Goal: Transaction & Acquisition: Purchase product/service

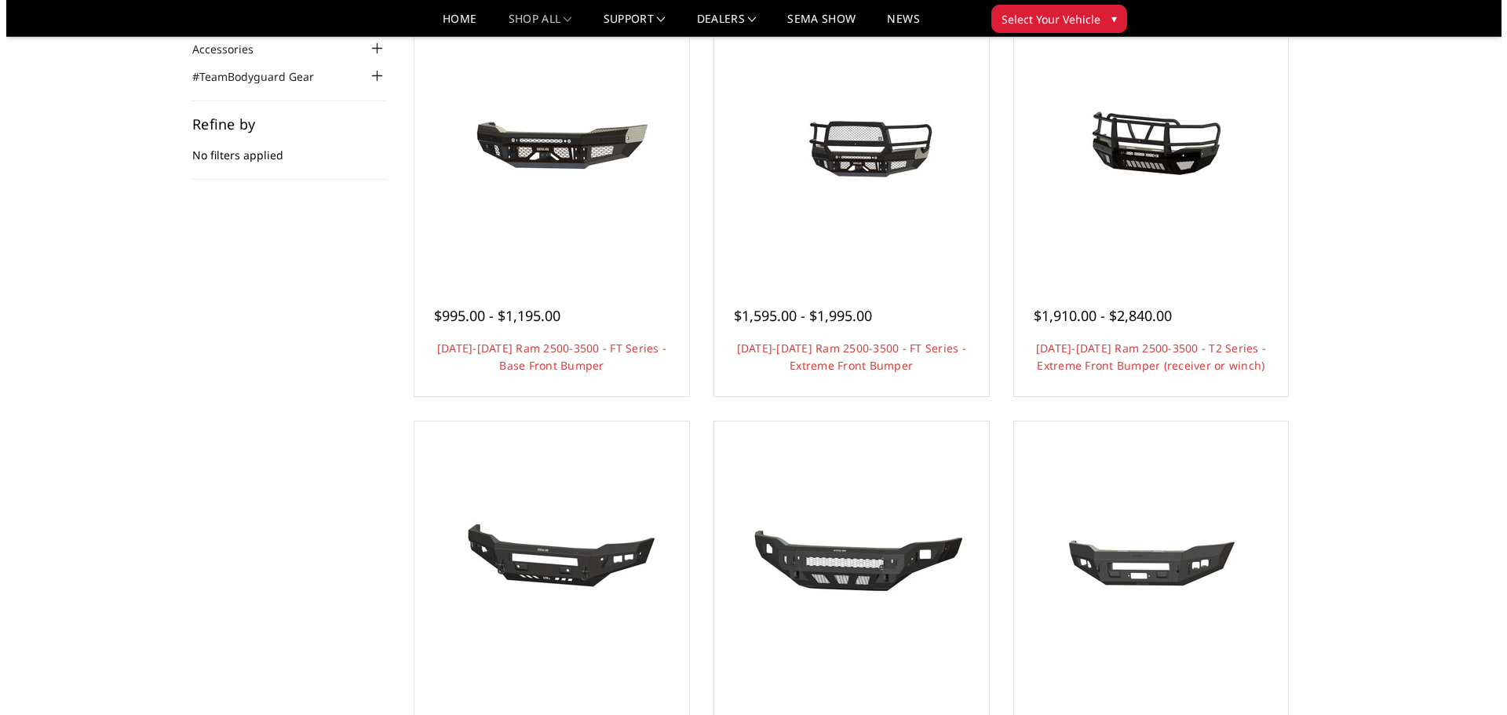
scroll to position [78, 0]
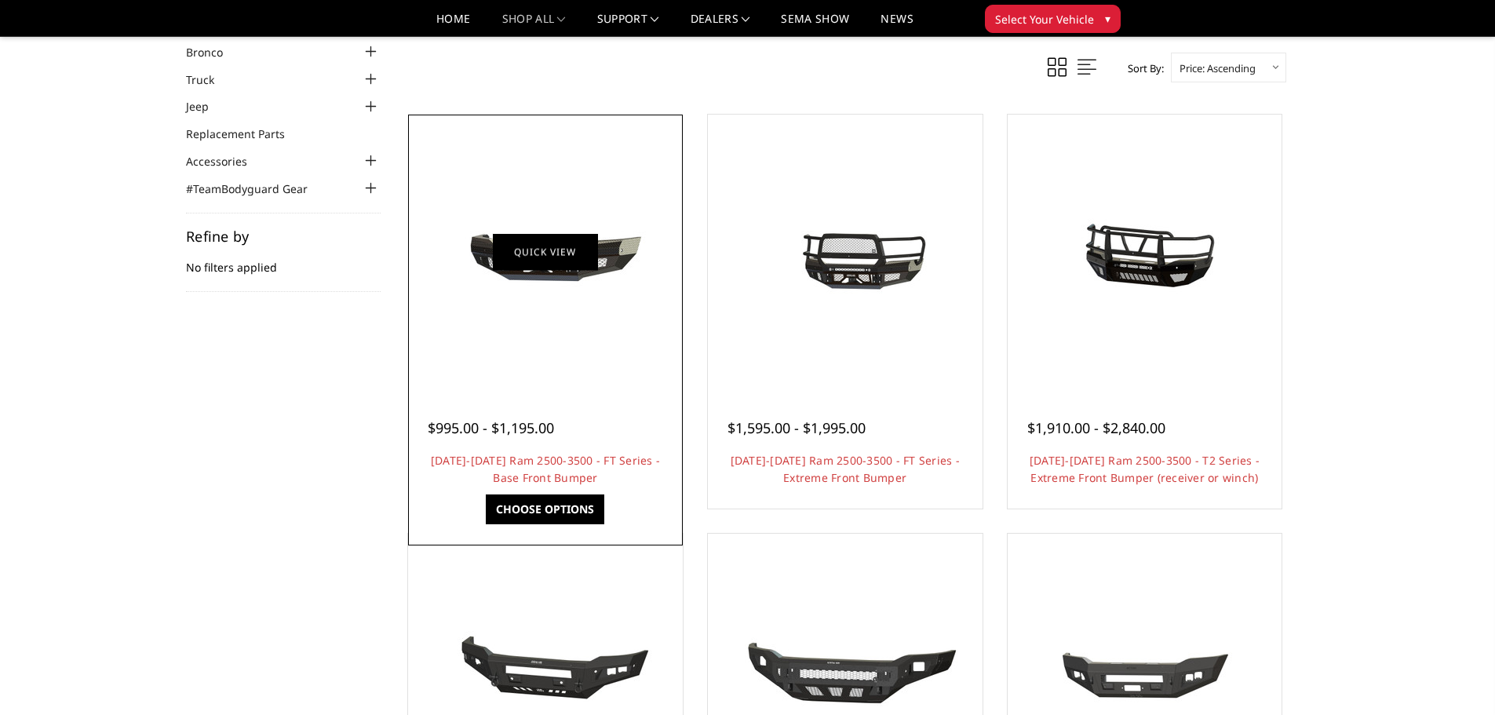
click at [539, 262] on link "Quick view" at bounding box center [545, 251] width 105 height 37
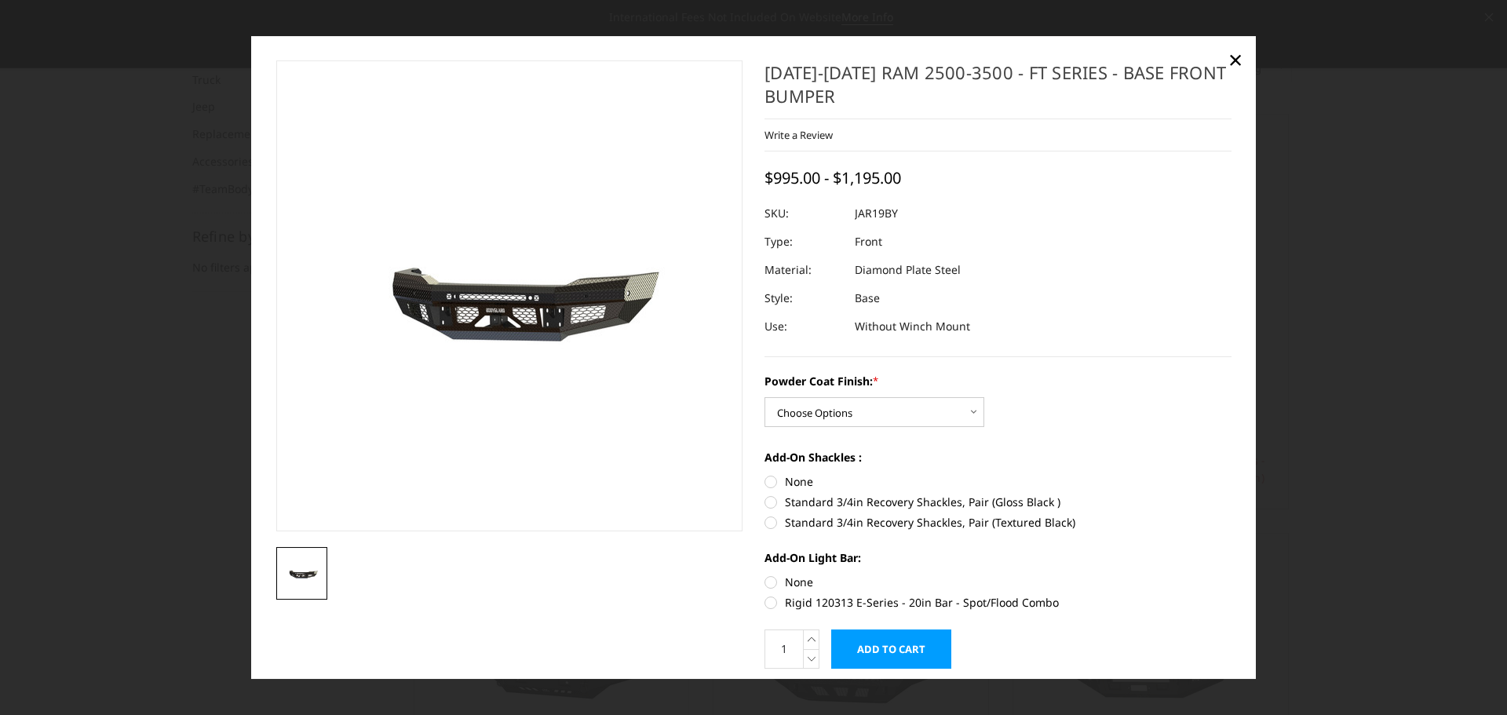
scroll to position [53, 0]
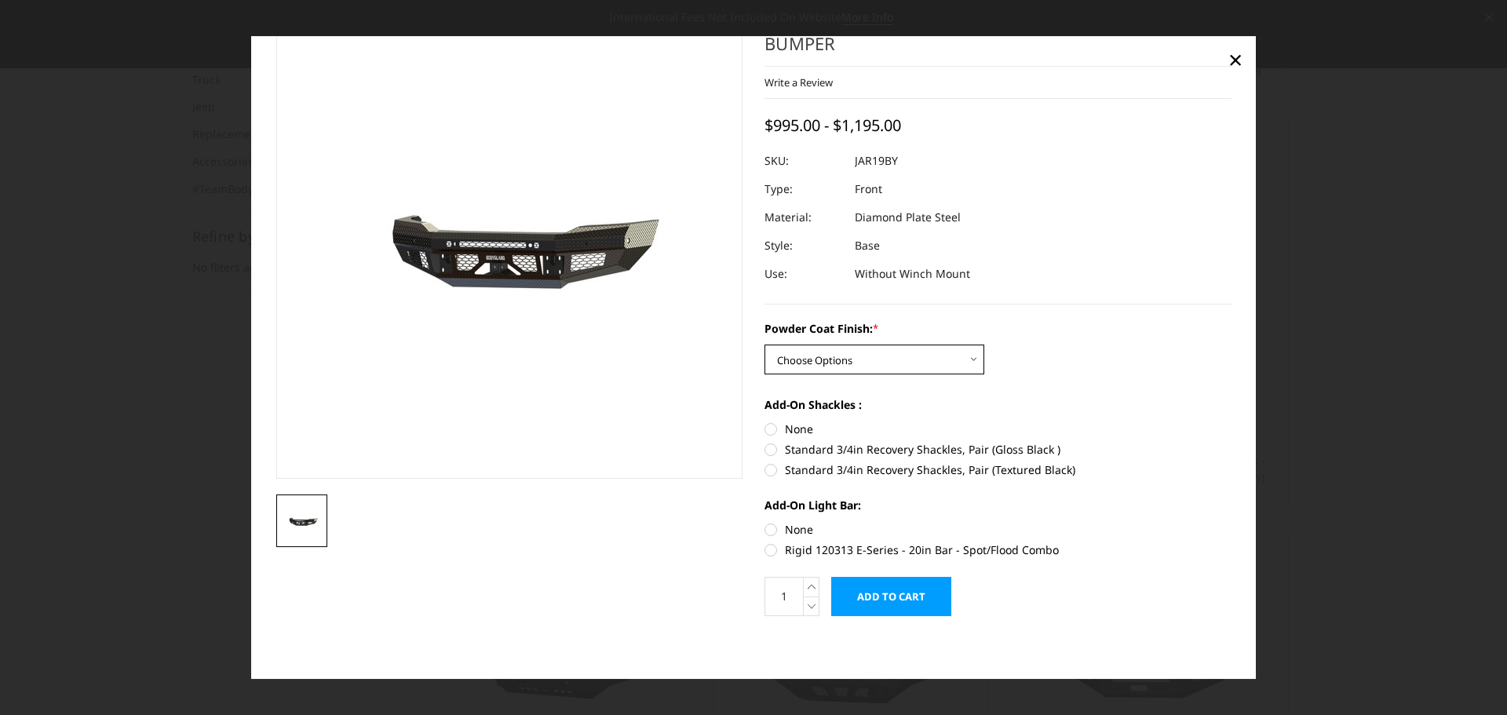
click at [966, 359] on select "Choose Options Bare Metal Gloss Black Powder Coat Textured Black Powder Coat" at bounding box center [874, 360] width 220 height 30
click at [764, 345] on select "Choose Options Bare Metal Gloss Black Powder Coat Textured Black Powder Coat" at bounding box center [874, 360] width 220 height 30
click at [968, 360] on select "Choose Options Bare Metal Gloss Black Powder Coat Textured Black Powder Coat" at bounding box center [874, 360] width 220 height 30
click at [764, 345] on select "Choose Options Bare Metal Gloss Black Powder Coat Textured Black Powder Coat" at bounding box center [874, 360] width 220 height 30
click at [969, 362] on select "Choose Options Bare Metal Gloss Black Powder Coat Textured Black Powder Coat" at bounding box center [874, 360] width 220 height 30
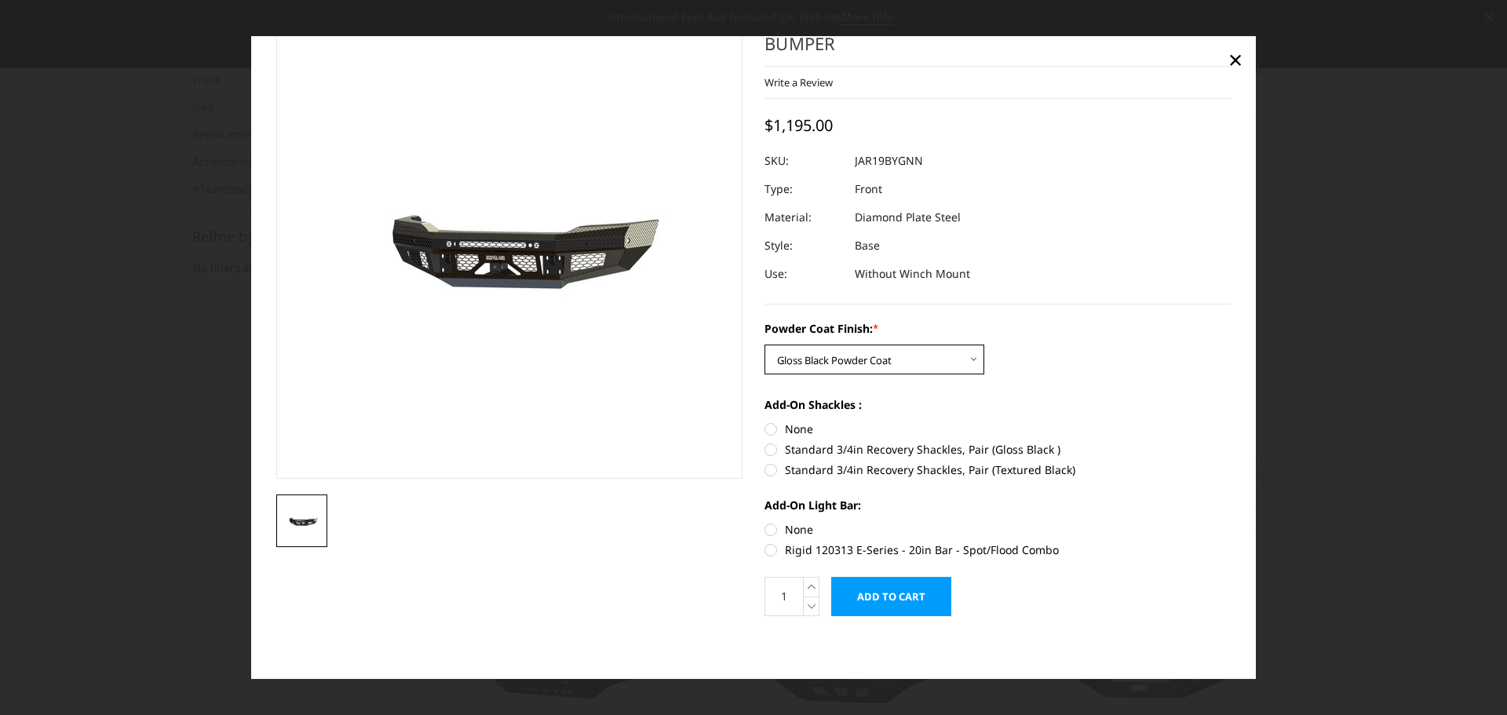
select select "3377"
click at [764, 345] on select "Choose Options Bare Metal Gloss Black Powder Coat Textured Black Powder Coat" at bounding box center [874, 360] width 220 height 30
click at [767, 469] on label "Standard 3/4in Recovery Shackles, Pair (Textured Black)" at bounding box center [997, 469] width 467 height 16
click at [1231, 442] on input "Standard 3/4in Recovery Shackles, Pair (Textured Black)" at bounding box center [1231, 441] width 1 height 1
radio input "true"
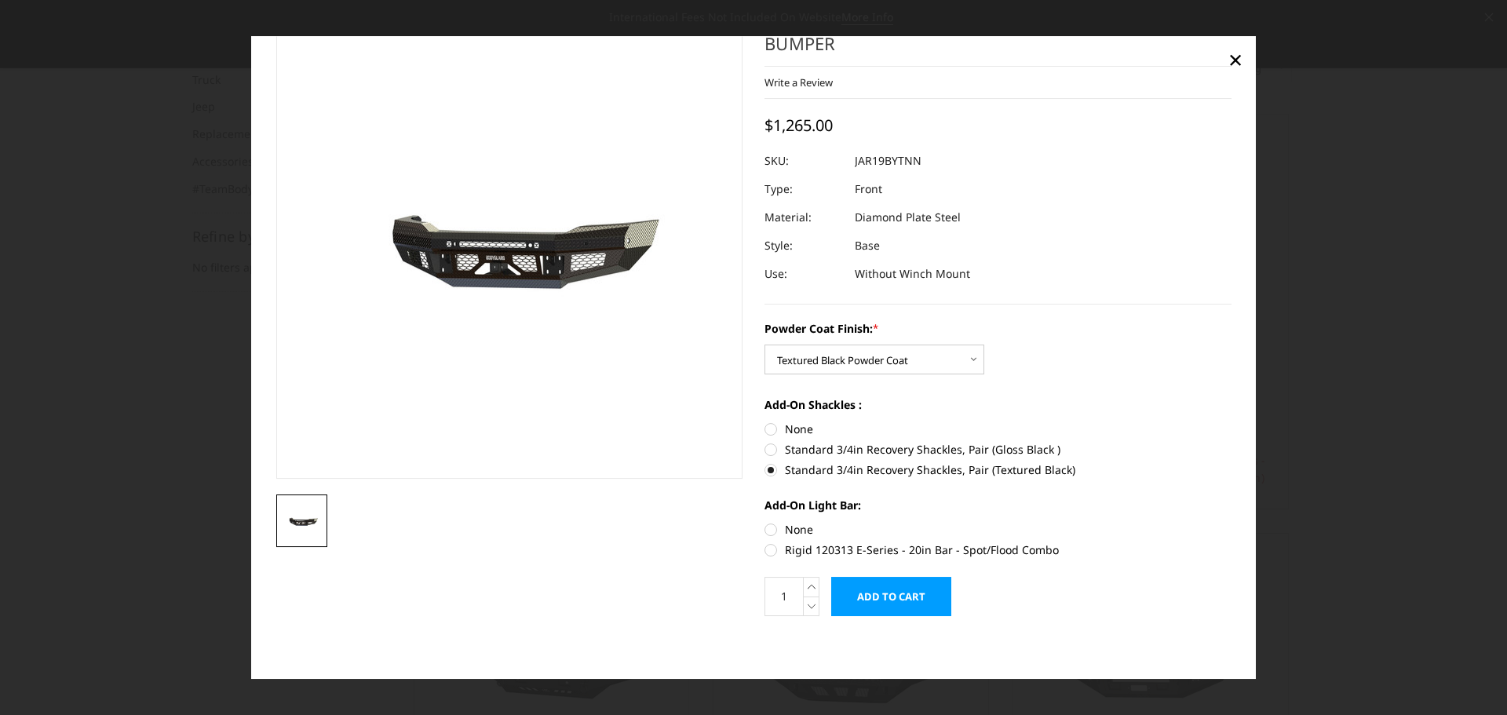
click at [768, 428] on label "None" at bounding box center [997, 429] width 467 height 16
click at [765, 421] on input "None" at bounding box center [764, 421] width 1 height 1
radio input "true"
click at [768, 554] on label "Rigid 120313 E-Series - 20in Bar - Spot/Flood Combo" at bounding box center [997, 550] width 467 height 16
click at [1231, 522] on input "Rigid 120313 E-Series - 20in Bar - Spot/Flood Combo" at bounding box center [1231, 521] width 1 height 1
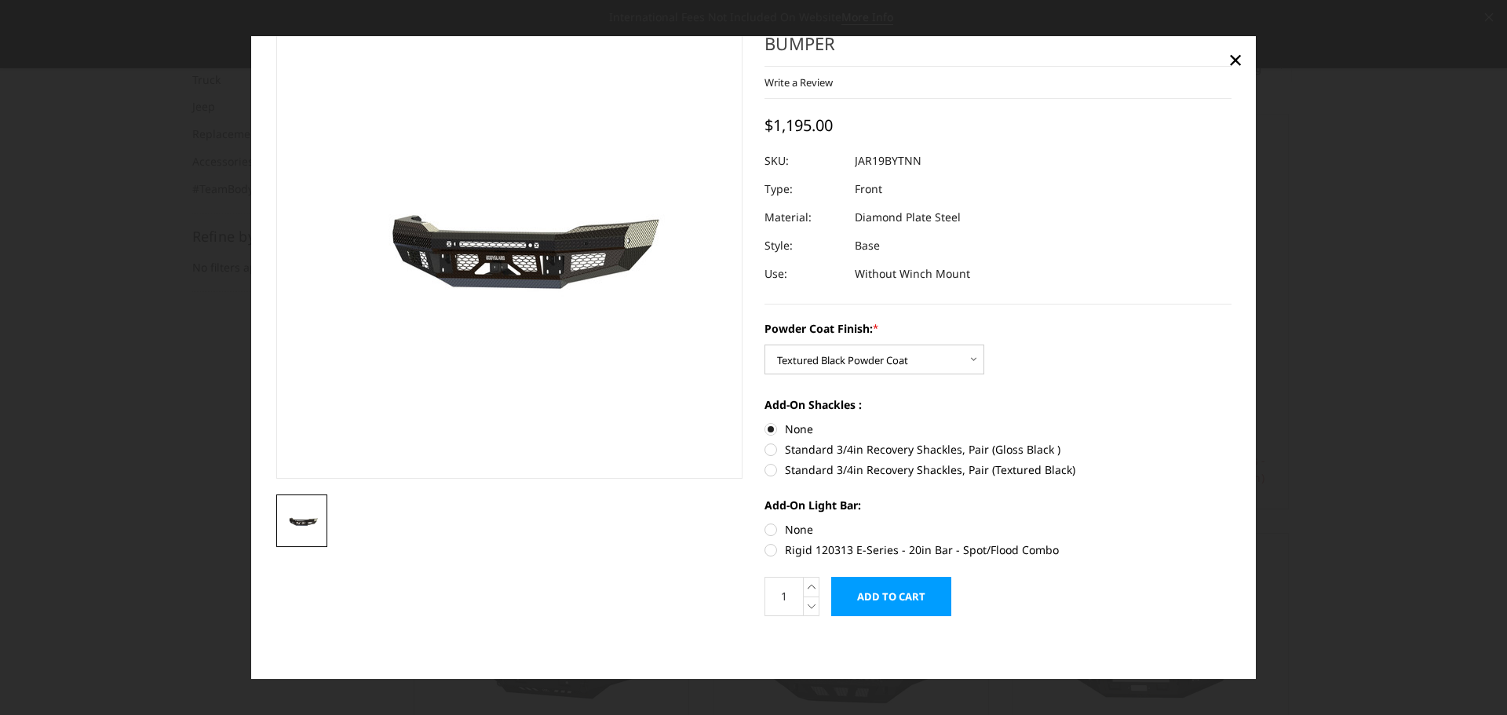
radio input "true"
click at [764, 531] on label "None" at bounding box center [997, 529] width 467 height 16
click at [764, 522] on input "None" at bounding box center [764, 521] width 1 height 1
radio input "true"
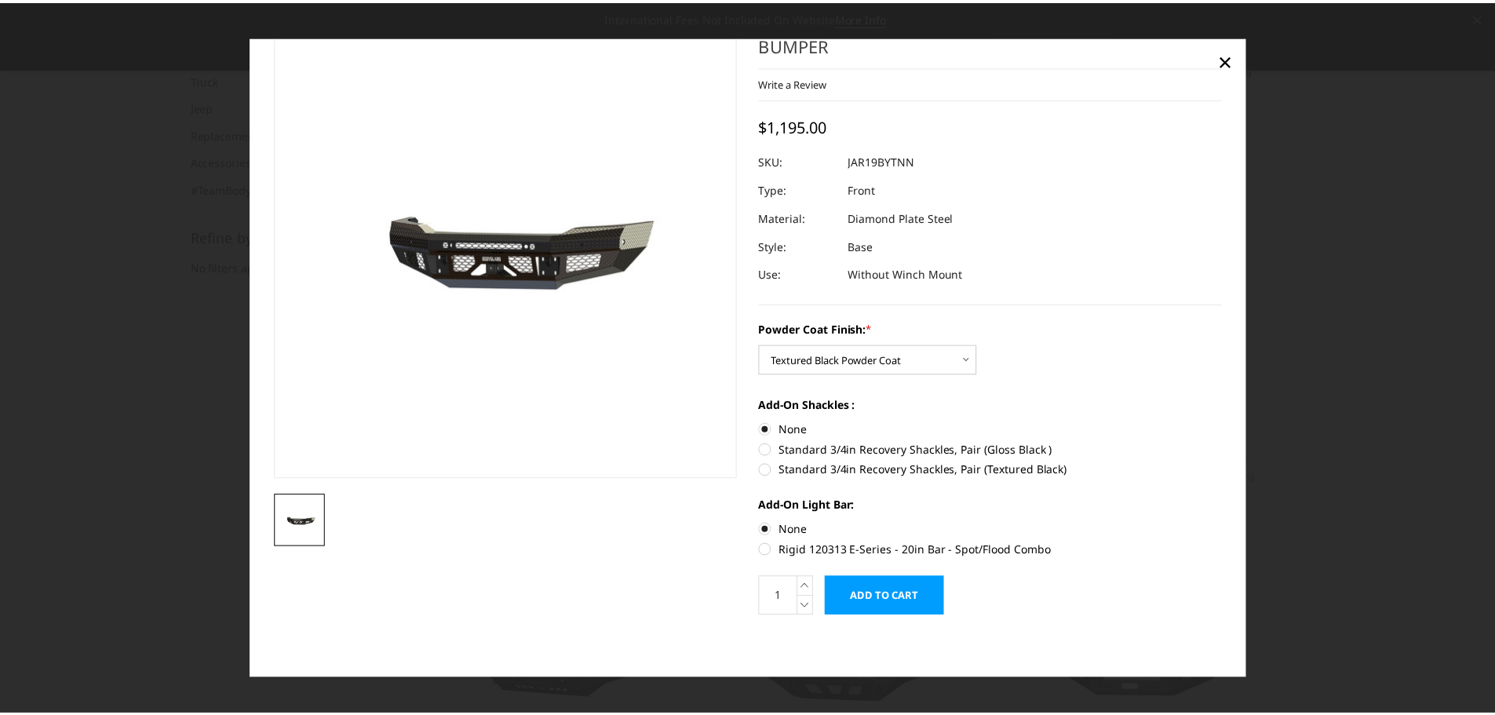
scroll to position [0, 0]
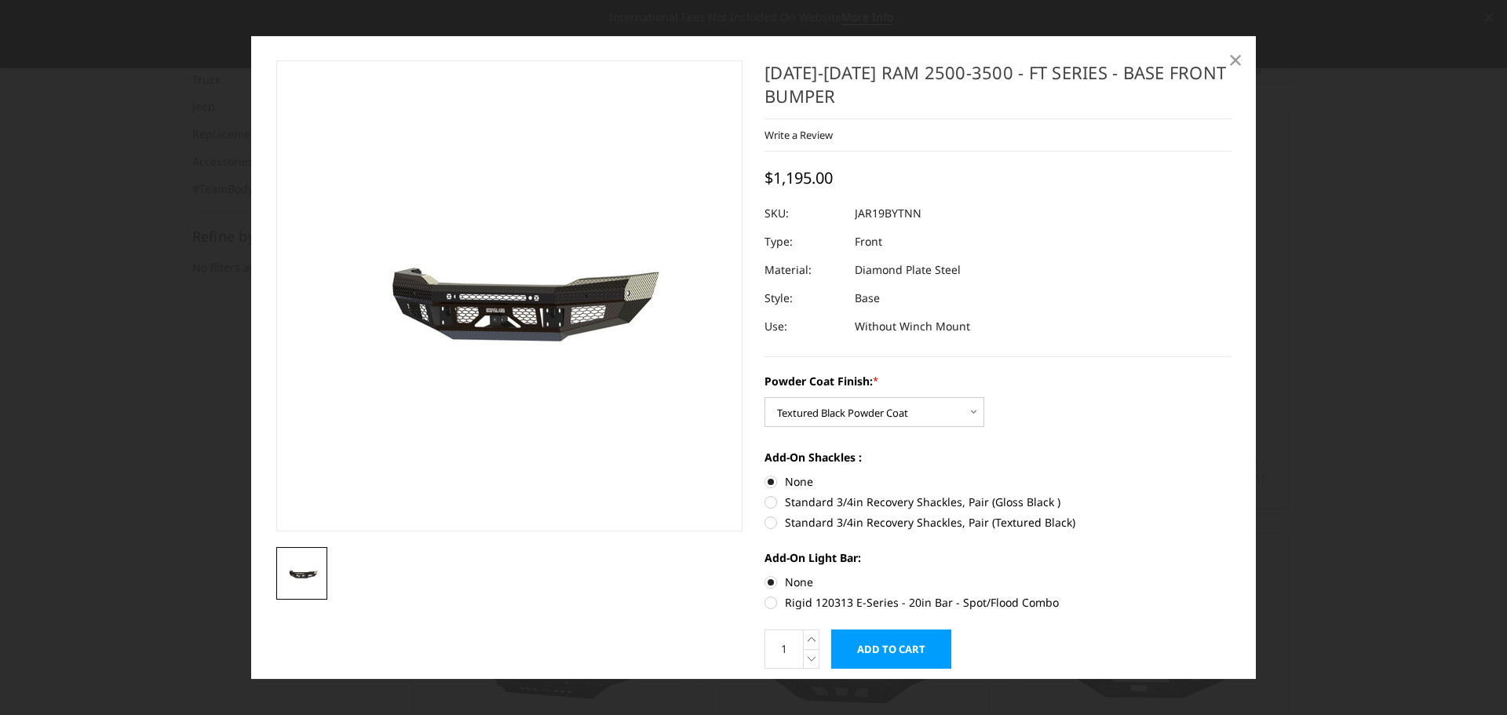
click at [1237, 59] on span "×" at bounding box center [1235, 59] width 14 height 34
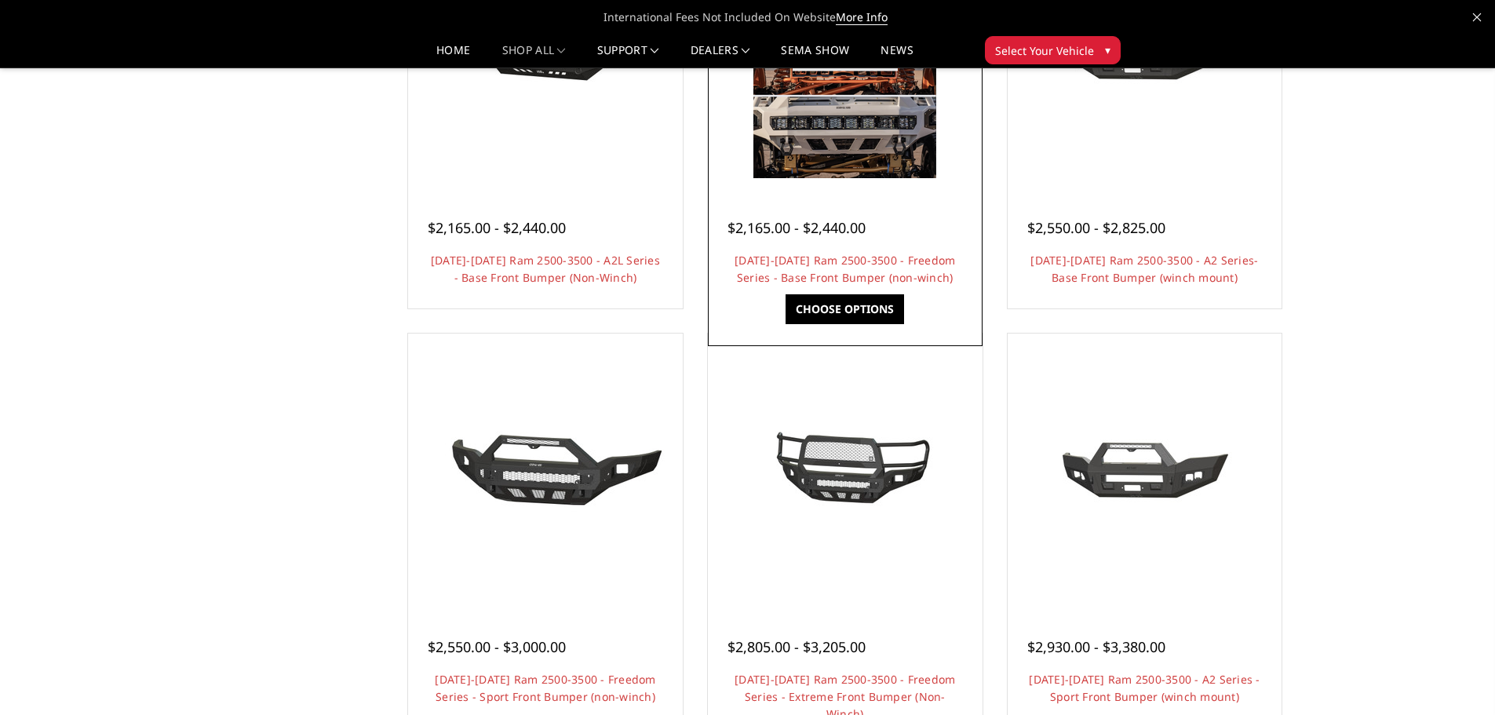
scroll to position [785, 0]
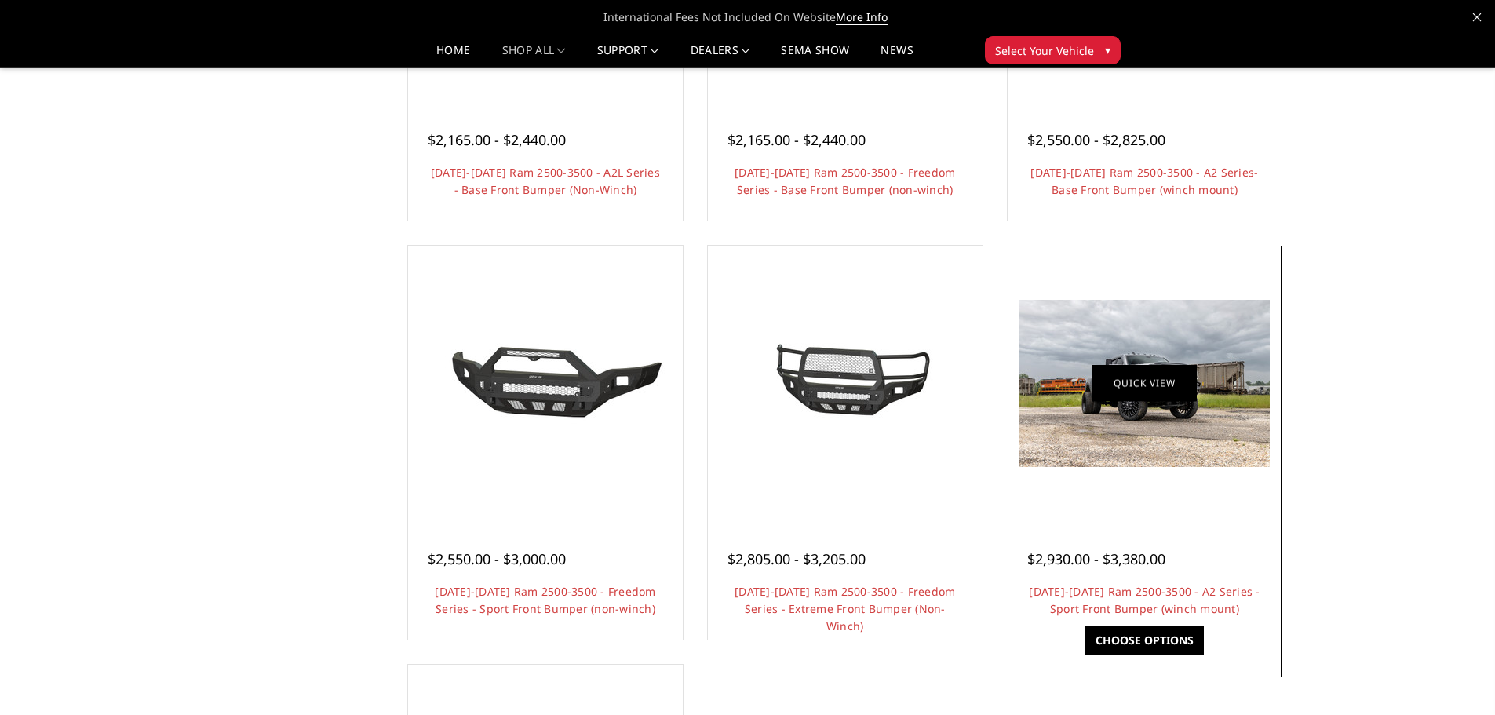
click at [1165, 386] on link "Quick view" at bounding box center [1144, 383] width 105 height 37
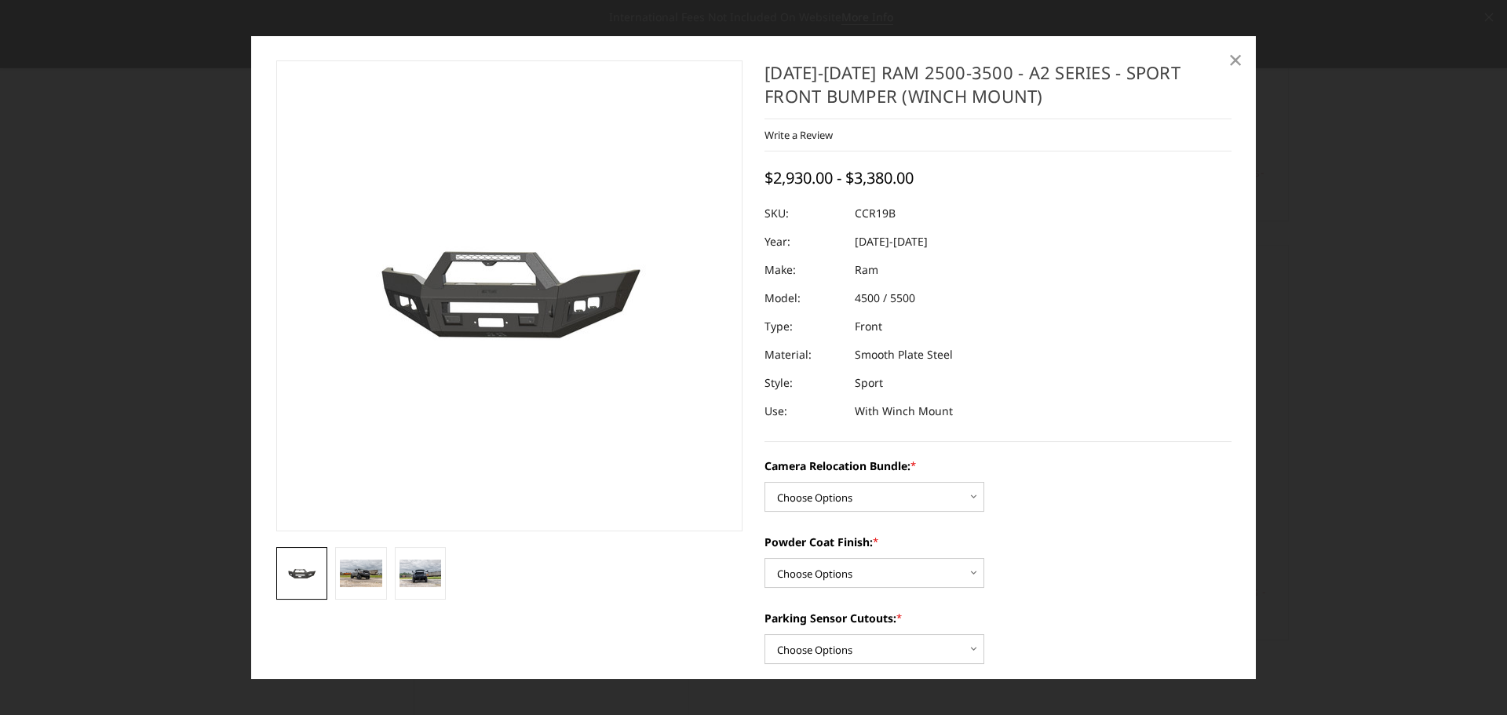
click at [1239, 54] on span "×" at bounding box center [1235, 59] width 14 height 34
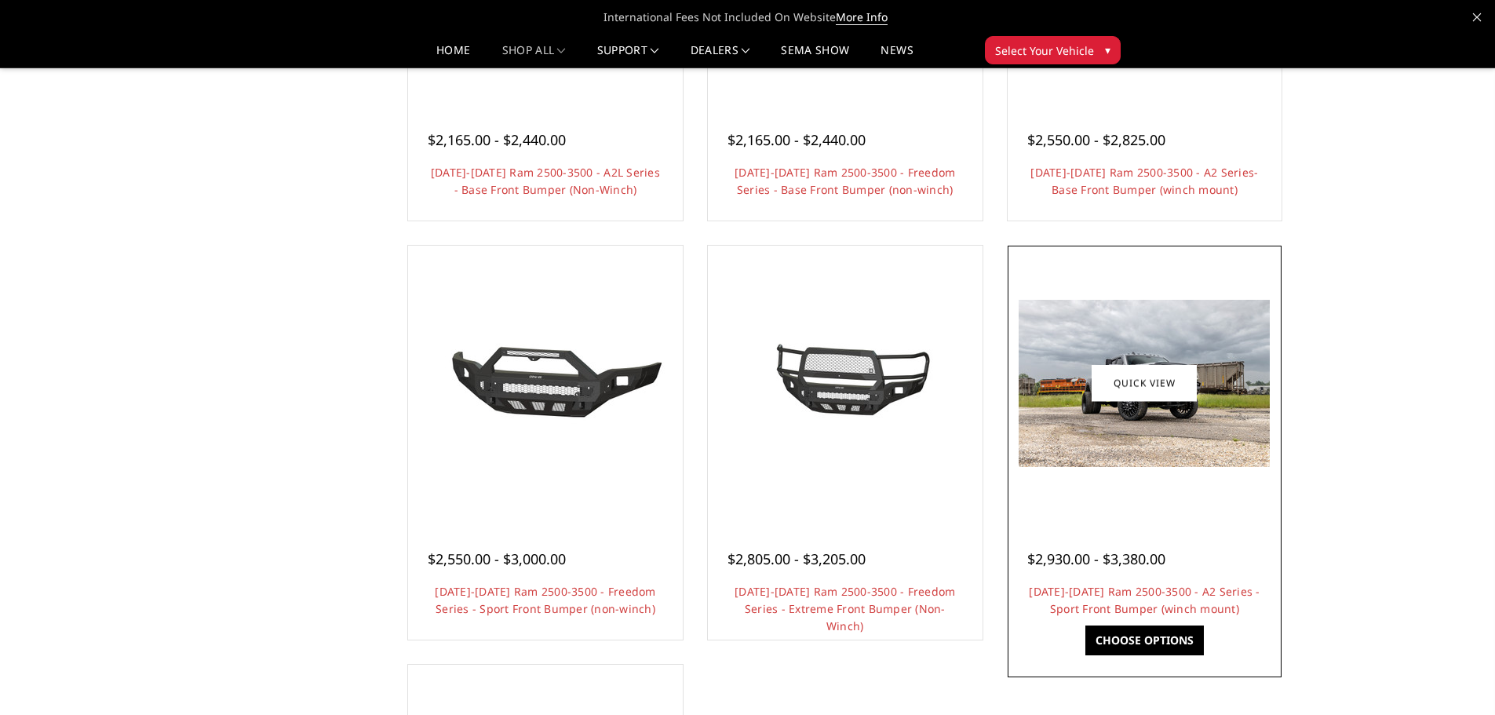
click at [1246, 447] on img at bounding box center [1144, 383] width 251 height 167
